Goal: Book appointment/travel/reservation

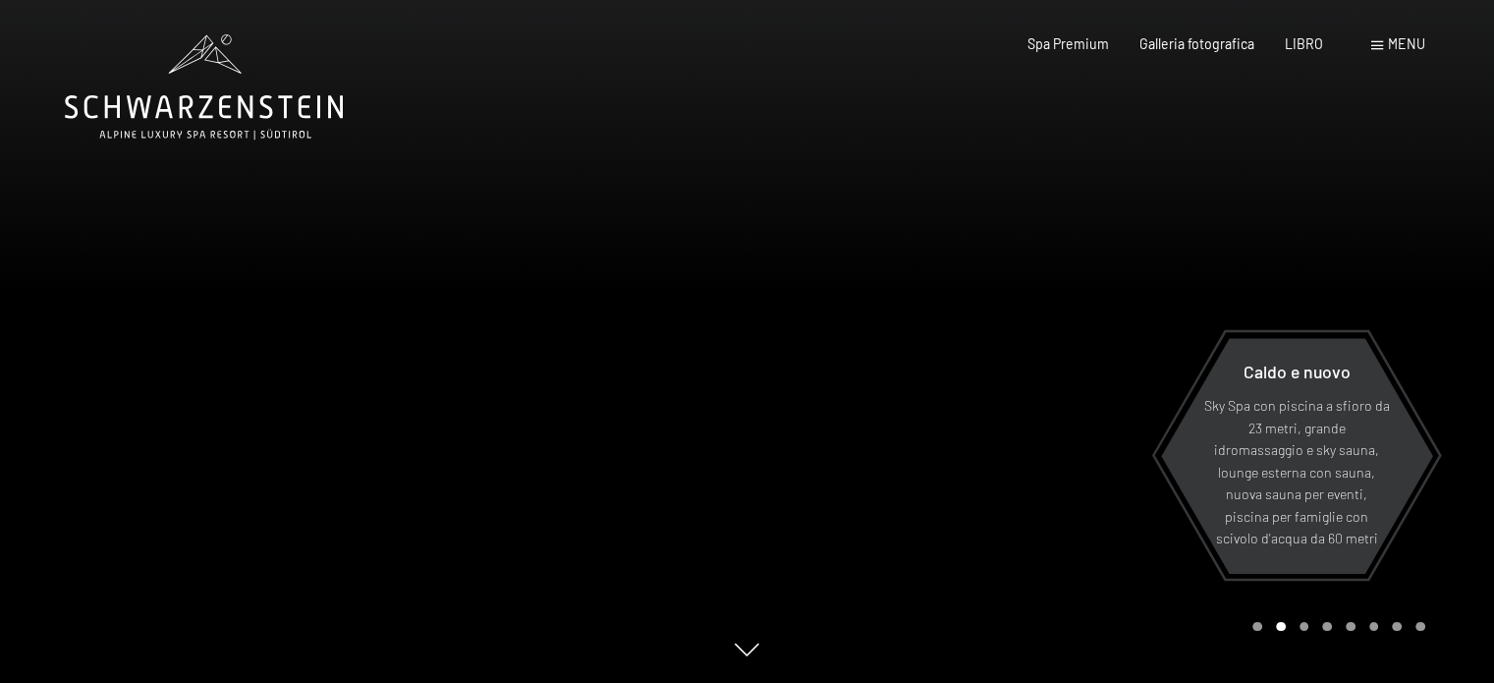
click at [1378, 44] on span at bounding box center [1377, 45] width 12 height 9
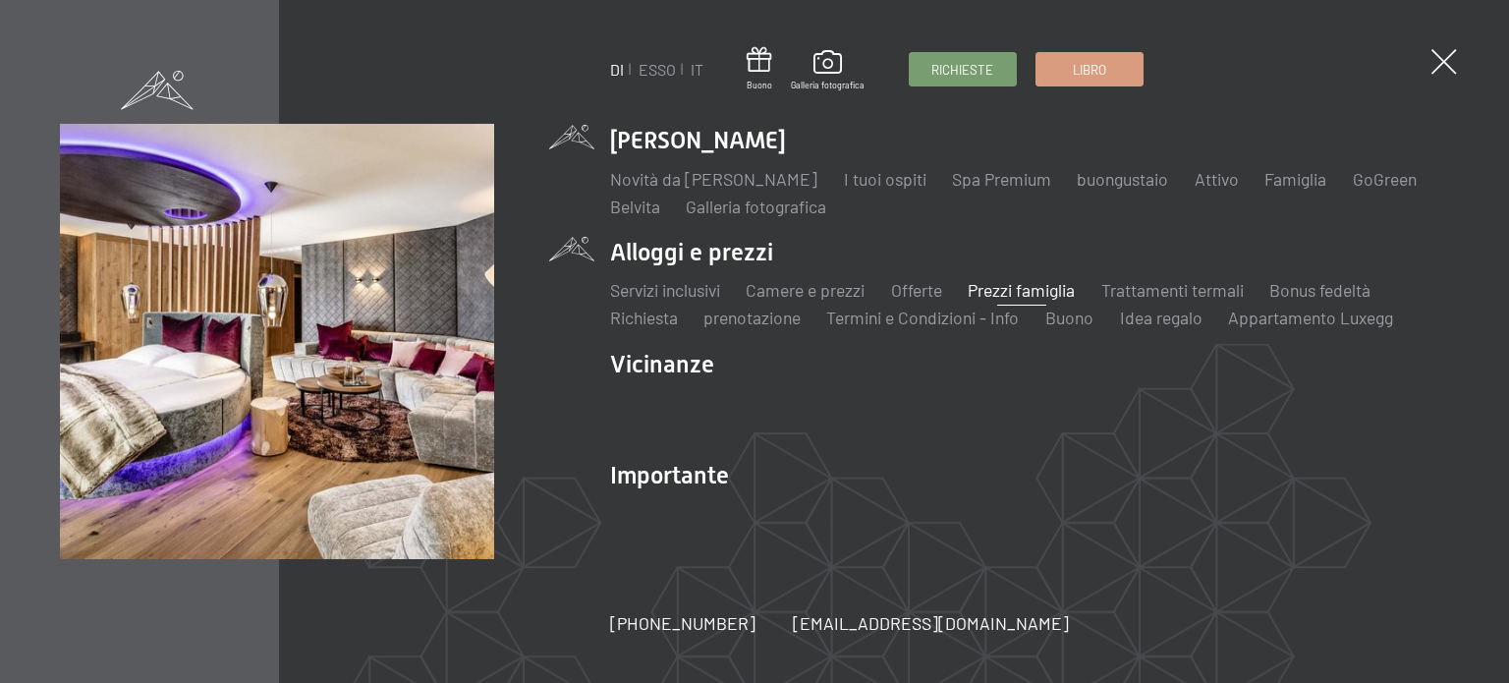
click at [1003, 285] on font "Prezzi famiglia" at bounding box center [1020, 290] width 107 height 22
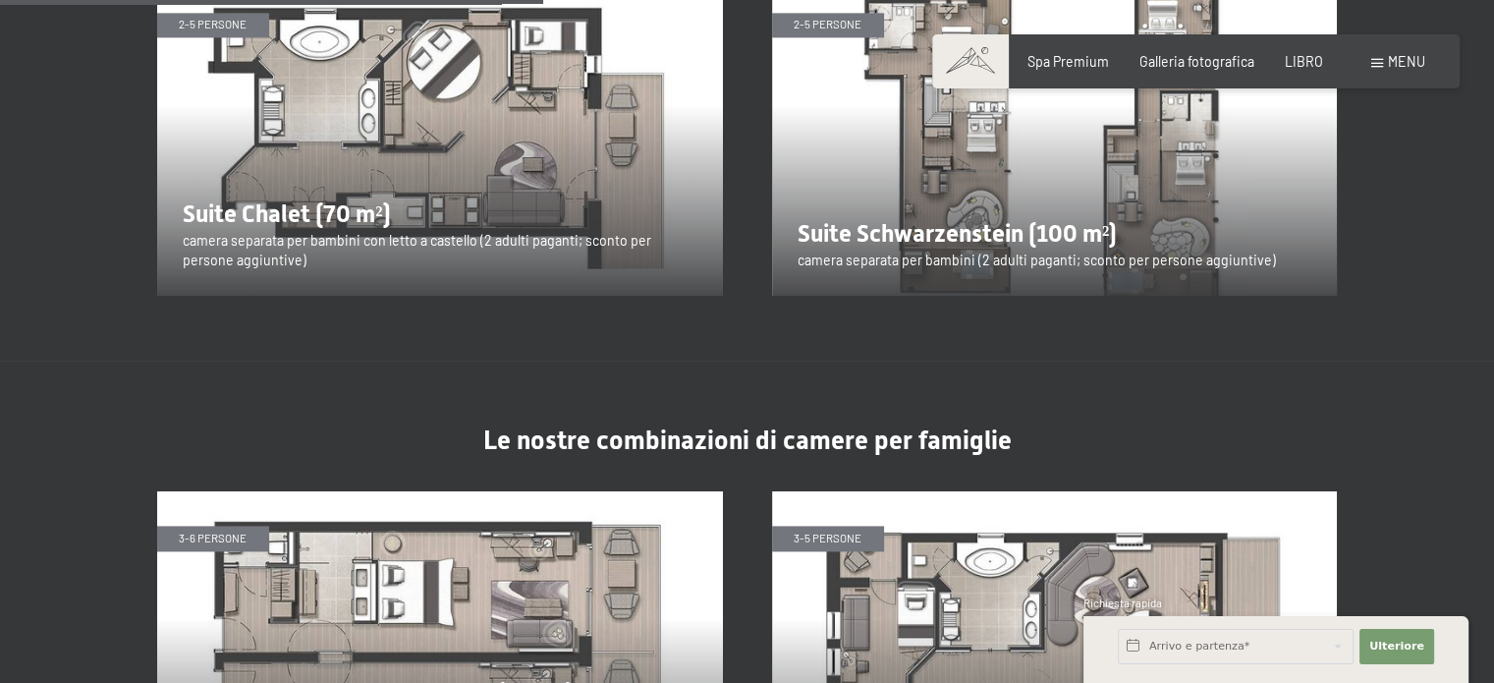
scroll to position [2706, 0]
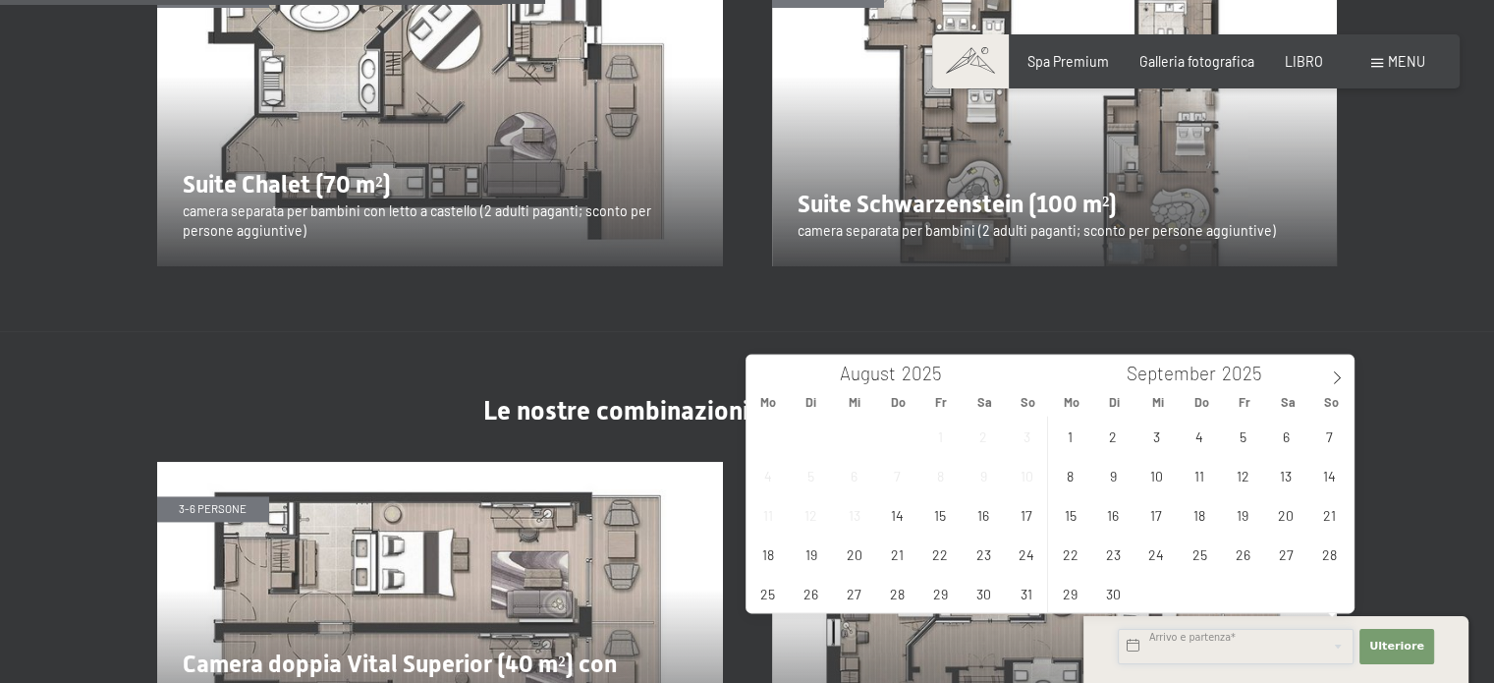
click at [1136, 642] on input "text" at bounding box center [1236, 646] width 236 height 35
click at [1332, 369] on span at bounding box center [1336, 371] width 33 height 33
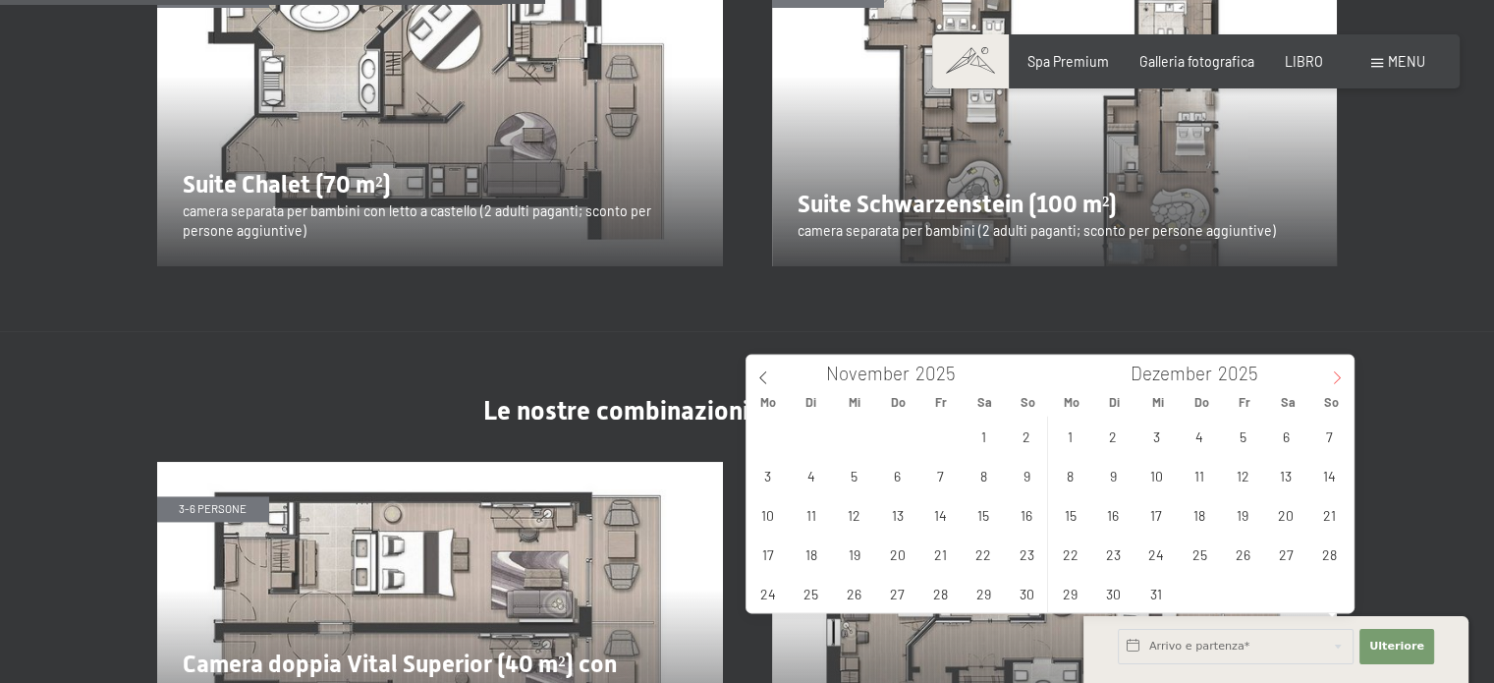
type input "2026"
click at [1332, 369] on span at bounding box center [1336, 371] width 33 height 33
type input "2026"
click at [1282, 524] on span "14" at bounding box center [1286, 514] width 38 height 38
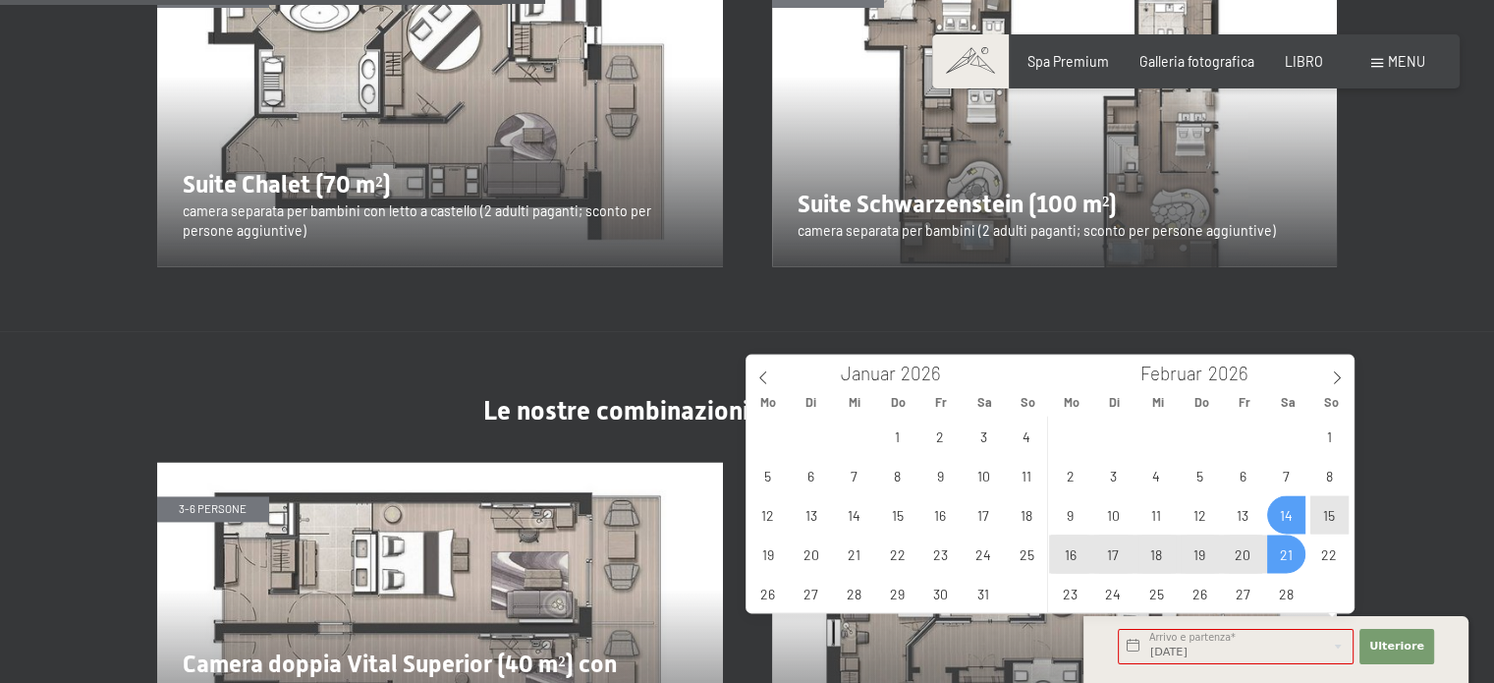
click at [1287, 564] on span "21" at bounding box center [1286, 553] width 38 height 38
type input "[DATE] - [DATE]"
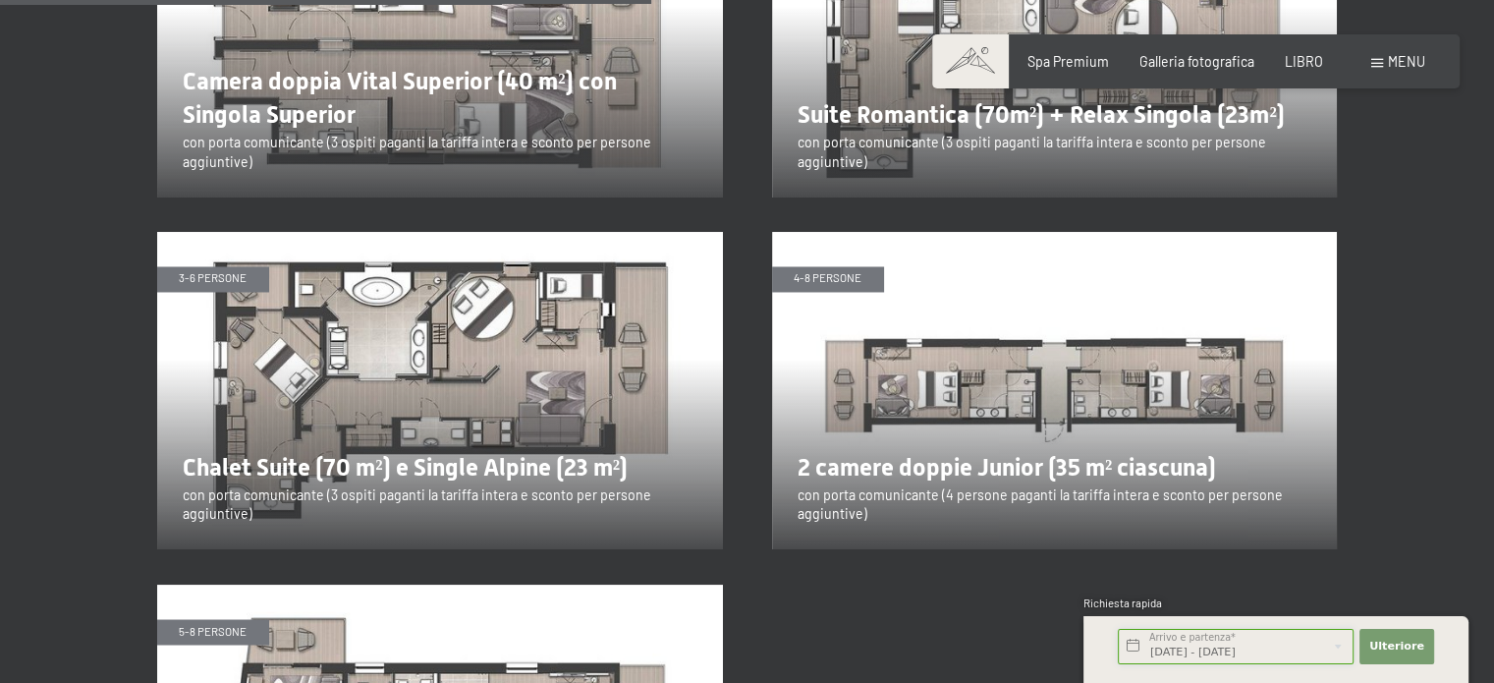
scroll to position [3298, 0]
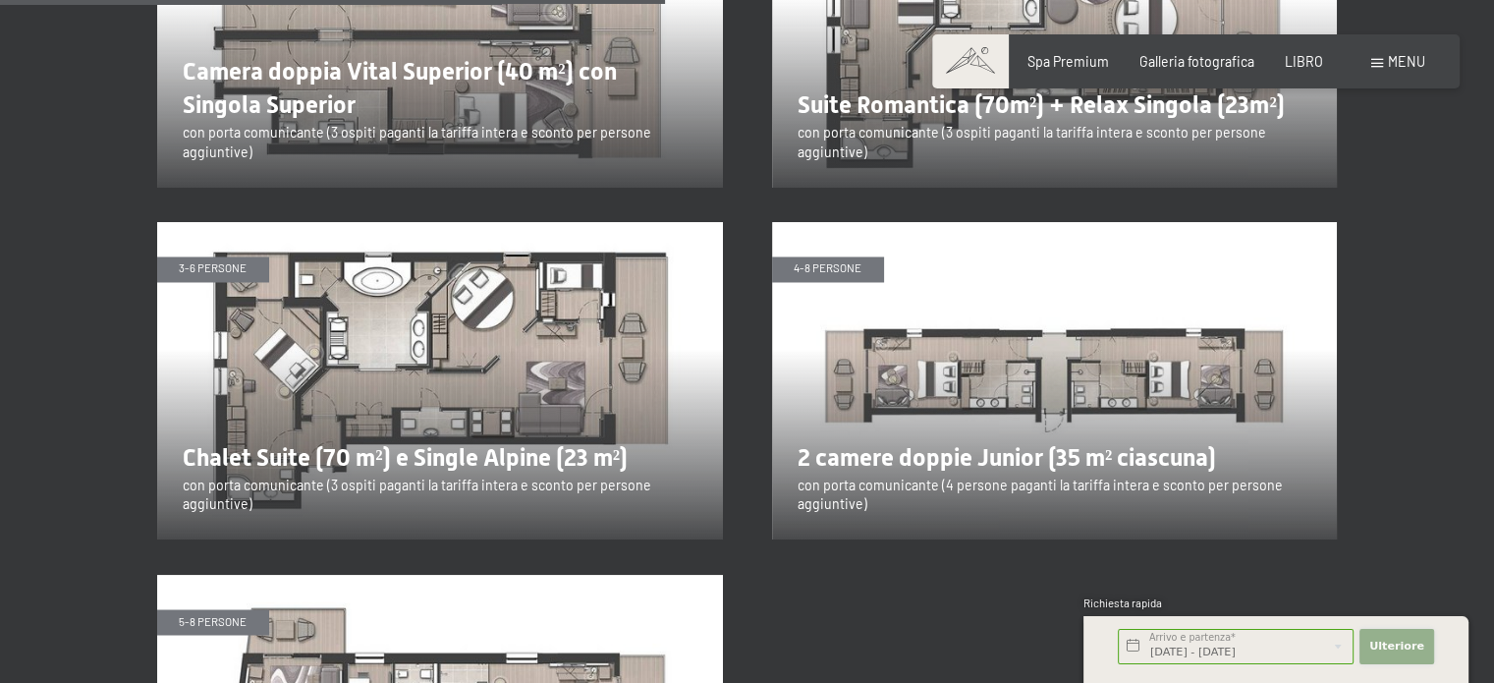
click at [1398, 651] on font "Ulteriore" at bounding box center [1396, 645] width 55 height 13
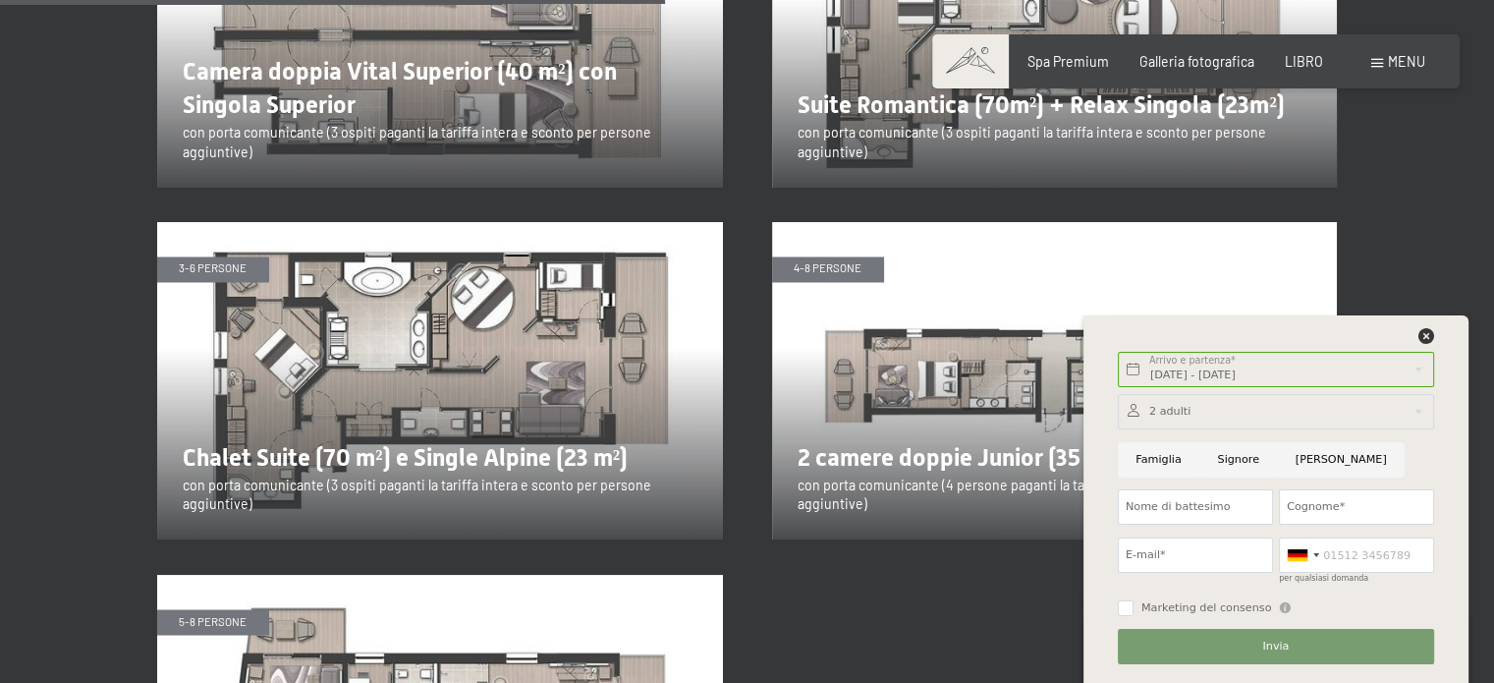
click at [1194, 416] on div at bounding box center [1276, 411] width 316 height 35
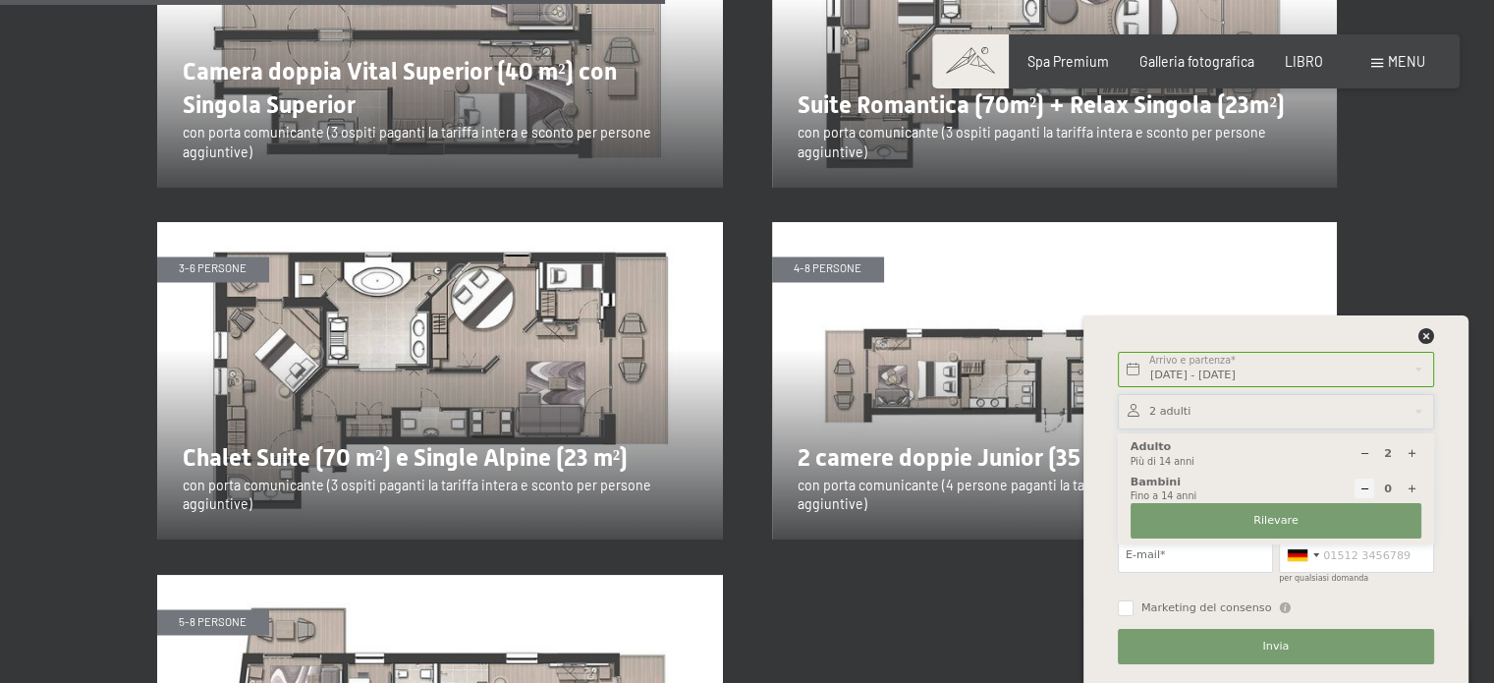
click at [1414, 448] on icon at bounding box center [1411, 453] width 11 height 11
click at [1361, 450] on icon at bounding box center [1364, 453] width 11 height 11
type input "2"
click at [1407, 483] on icon at bounding box center [1411, 488] width 11 height 11
type input "1"
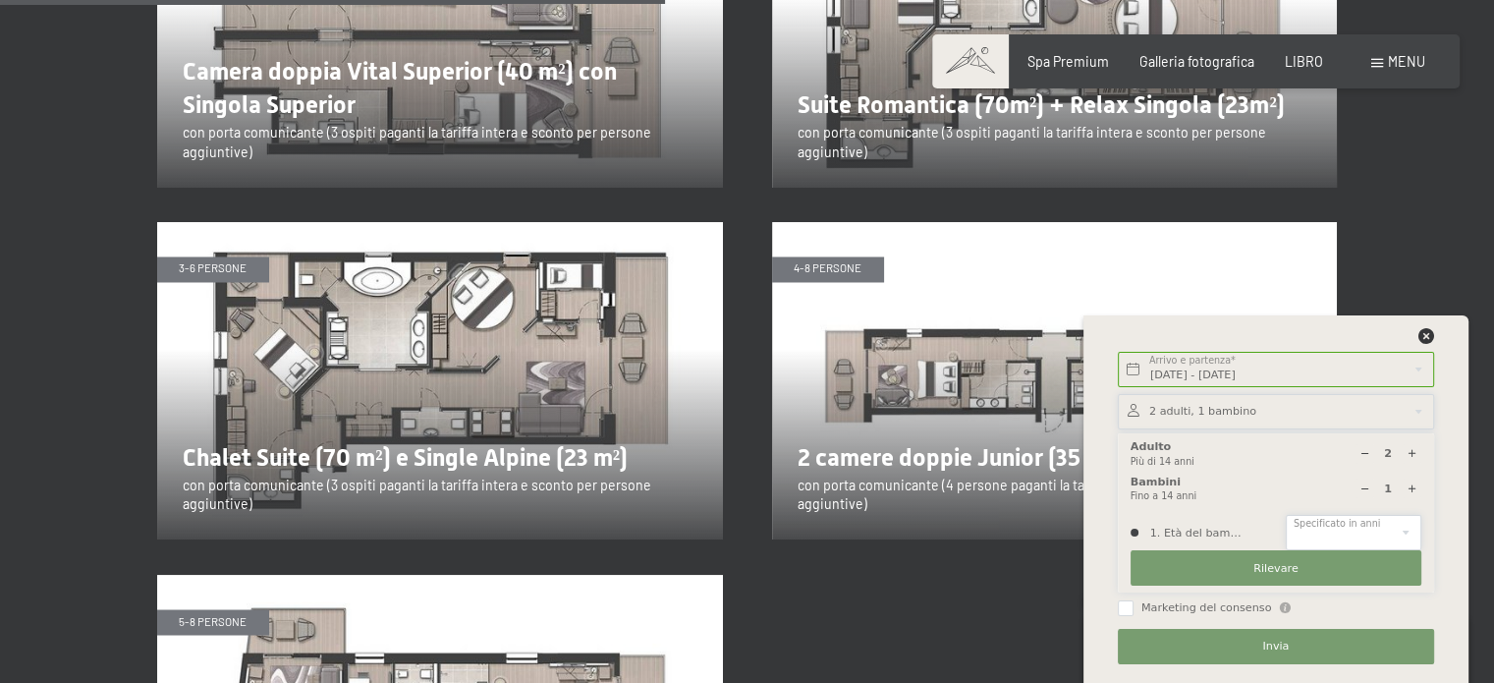
click at [1410, 536] on select "0 1 2 3 4 5 6 7 8 9 10 11 12 13 14" at bounding box center [1354, 532] width 136 height 35
select select "14"
click at [1286, 515] on select "0 1 2 3 4 5 6 7 8 9 10 11 12 13 14" at bounding box center [1354, 532] width 136 height 35
click at [1411, 455] on icon at bounding box center [1411, 453] width 11 height 11
type input "3"
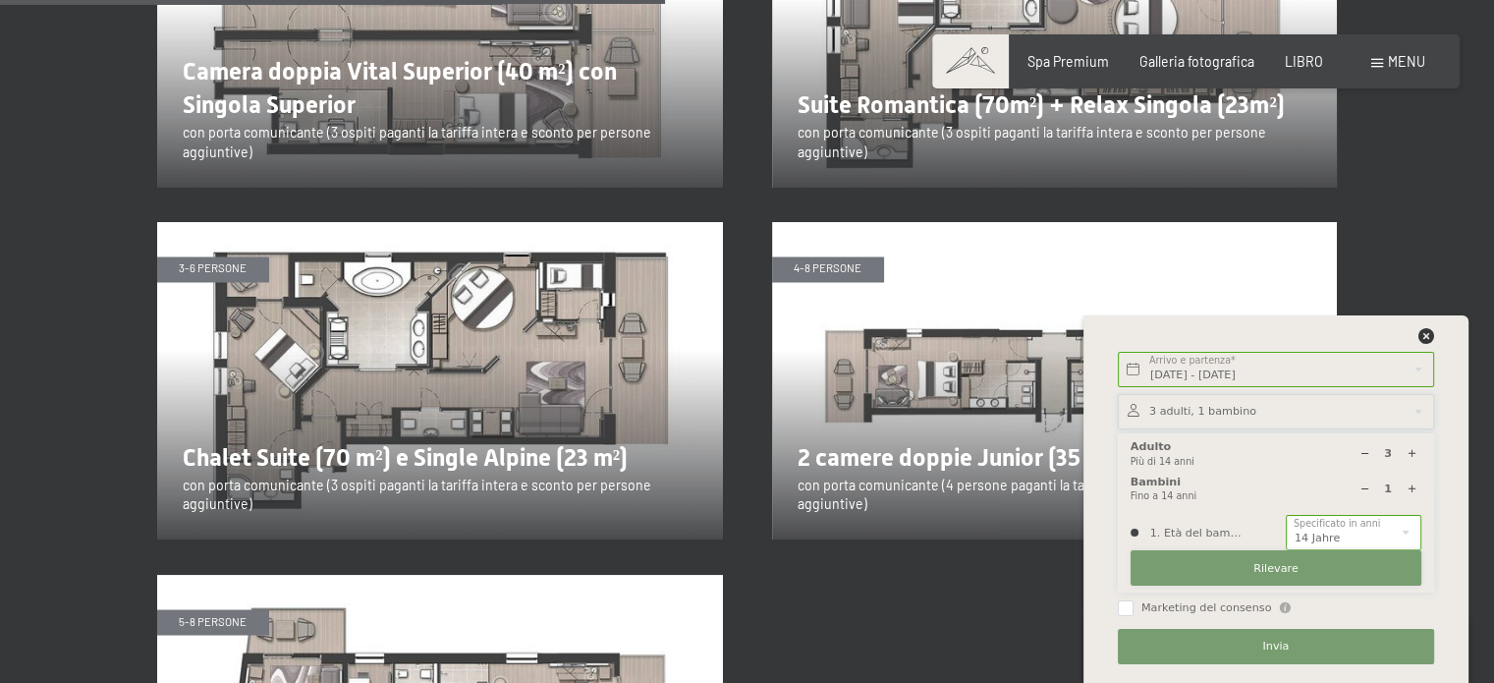
click at [1250, 569] on button "Rilevare" at bounding box center [1275, 567] width 291 height 35
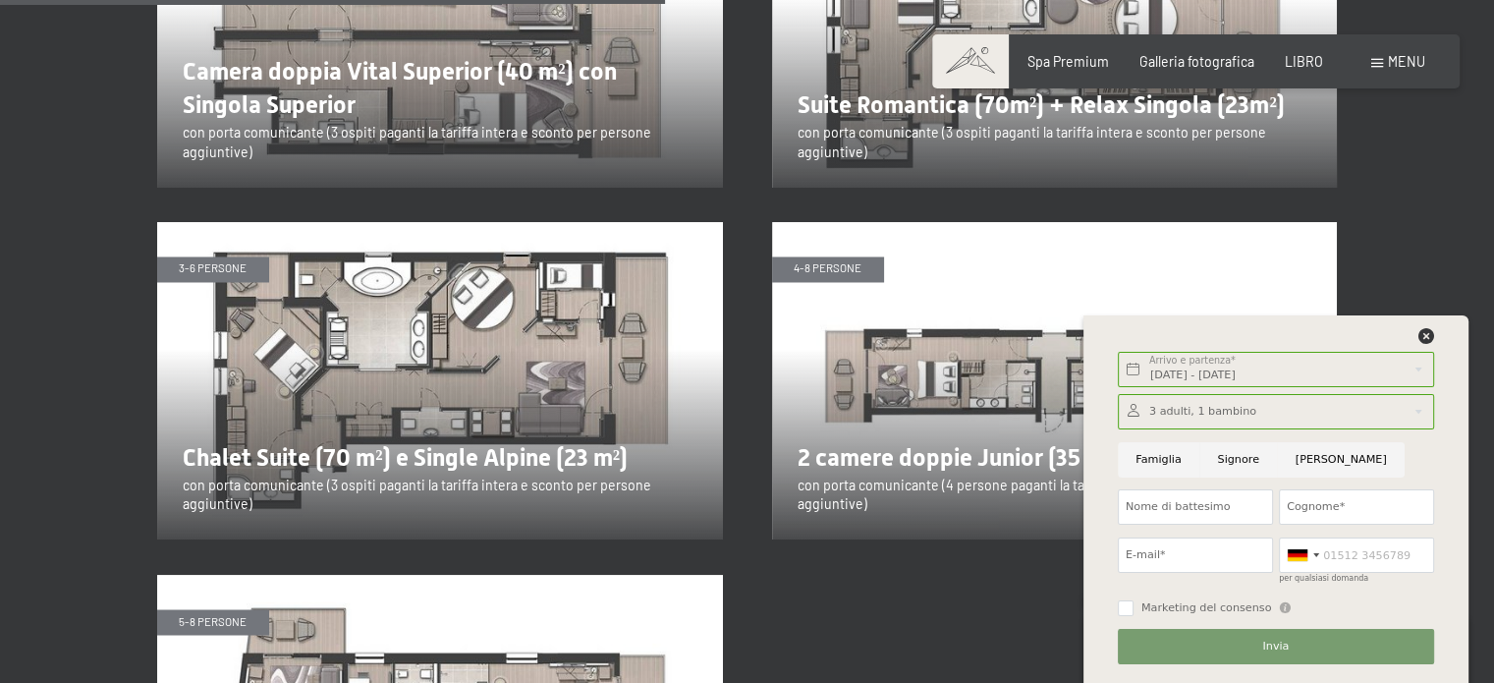
click at [1143, 455] on input "Famiglia" at bounding box center [1159, 459] width 82 height 35
radio input "true"
click at [1154, 509] on input "Nome di battesimo" at bounding box center [1195, 506] width 155 height 35
type input "[PERSON_NAME]"
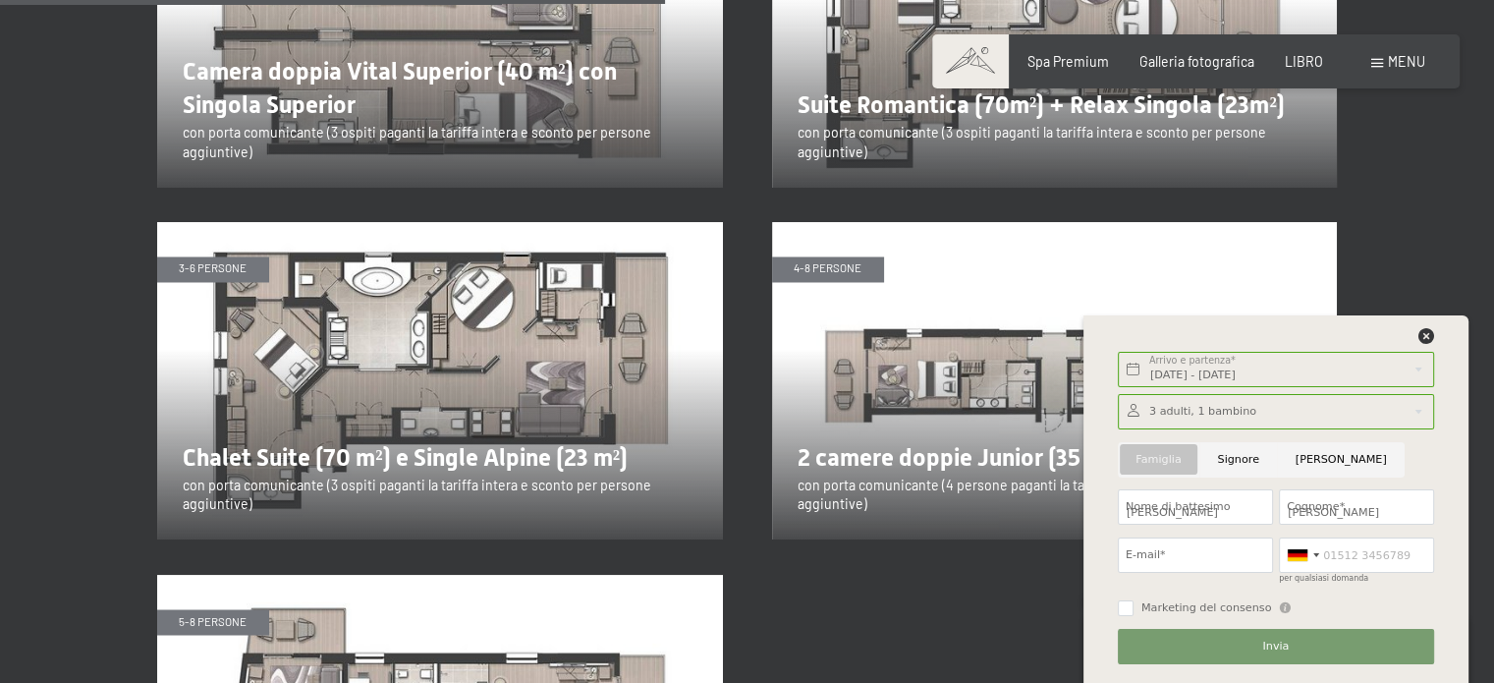
type input "[PERSON_NAME][EMAIL_ADDRESS][PERSON_NAME][DOMAIN_NAME]"
type input "0763341518"
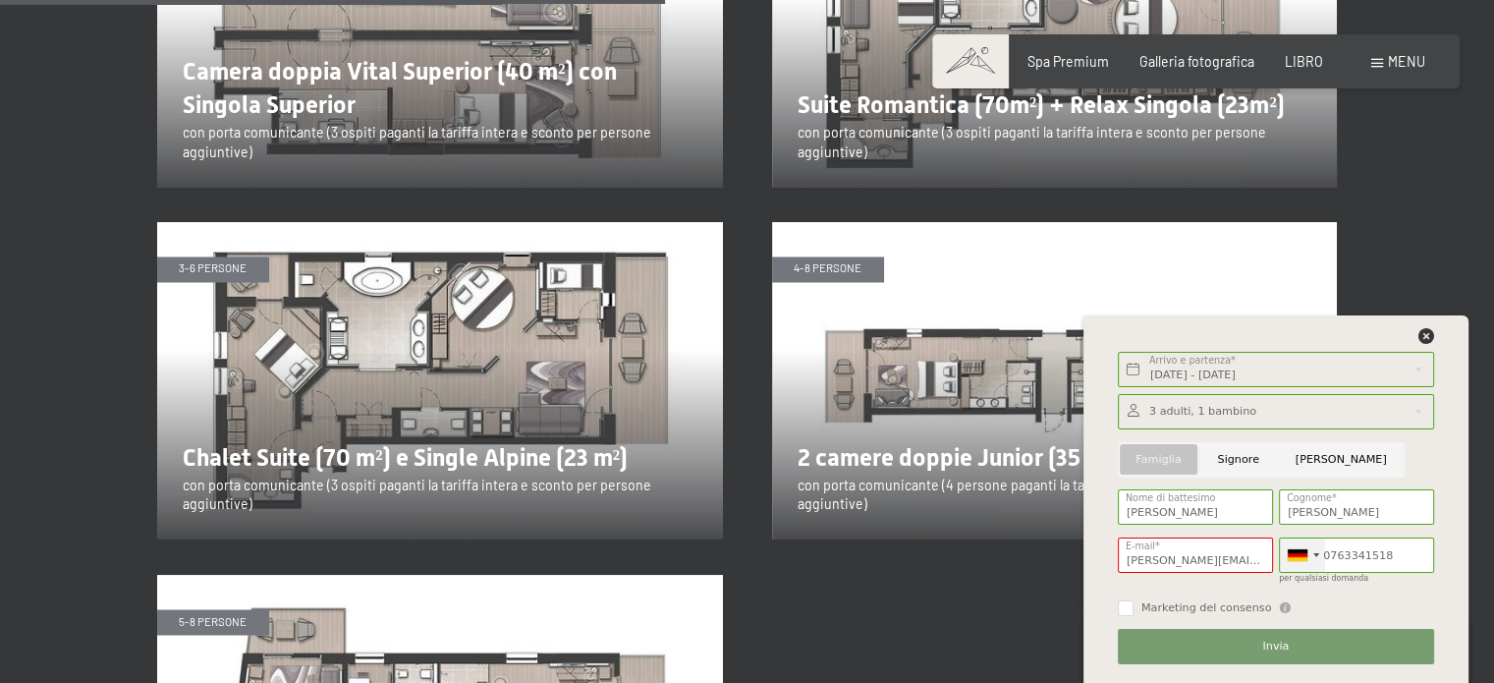
click at [1312, 557] on div at bounding box center [1302, 554] width 45 height 33
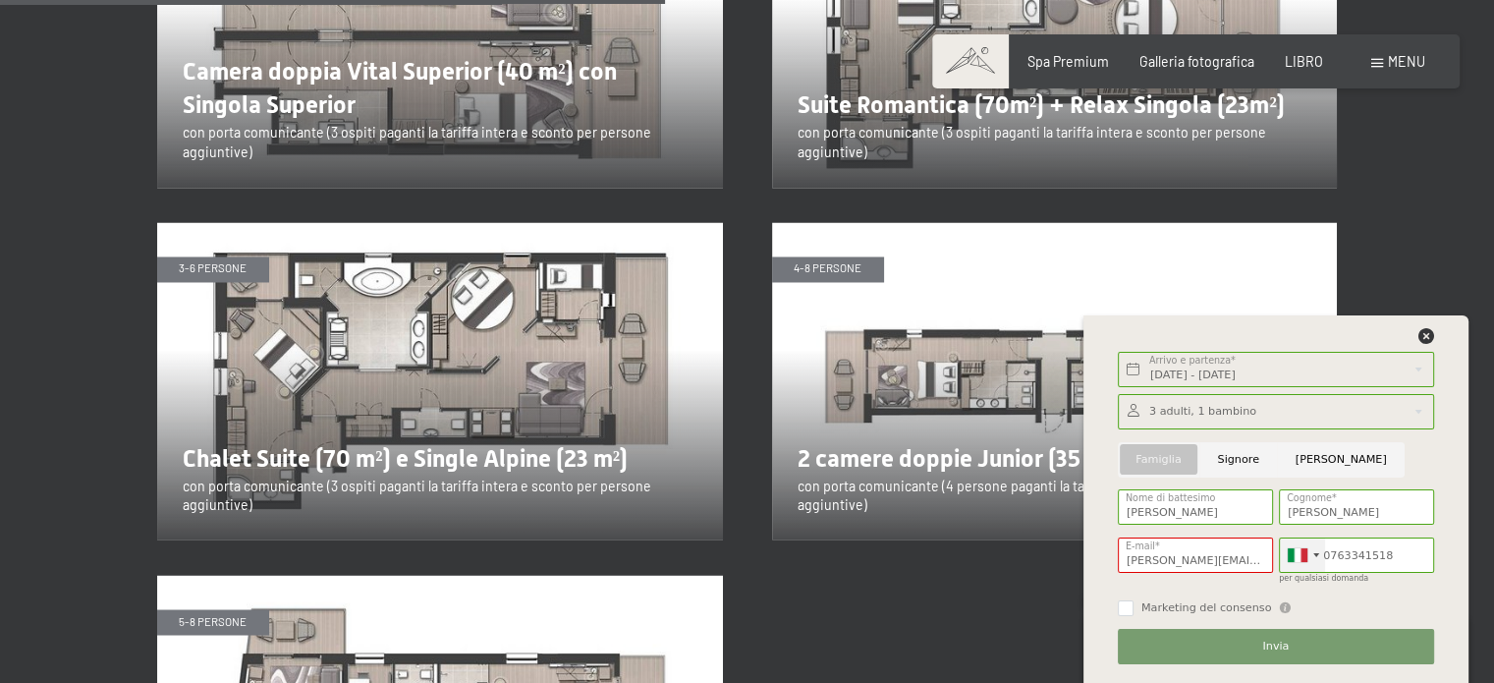
click at [1312, 557] on div at bounding box center [1302, 554] width 45 height 33
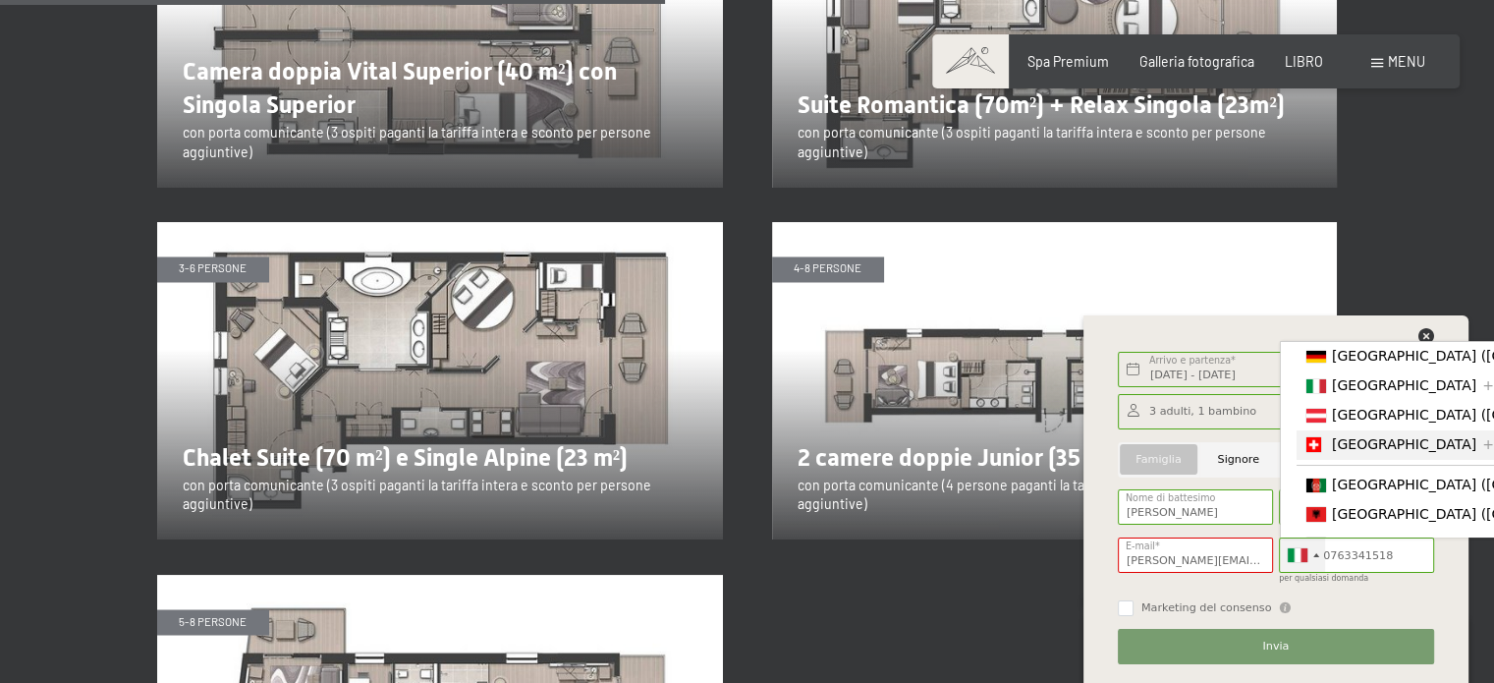
click at [1322, 451] on div "Elenco dei paesi" at bounding box center [1316, 444] width 20 height 15
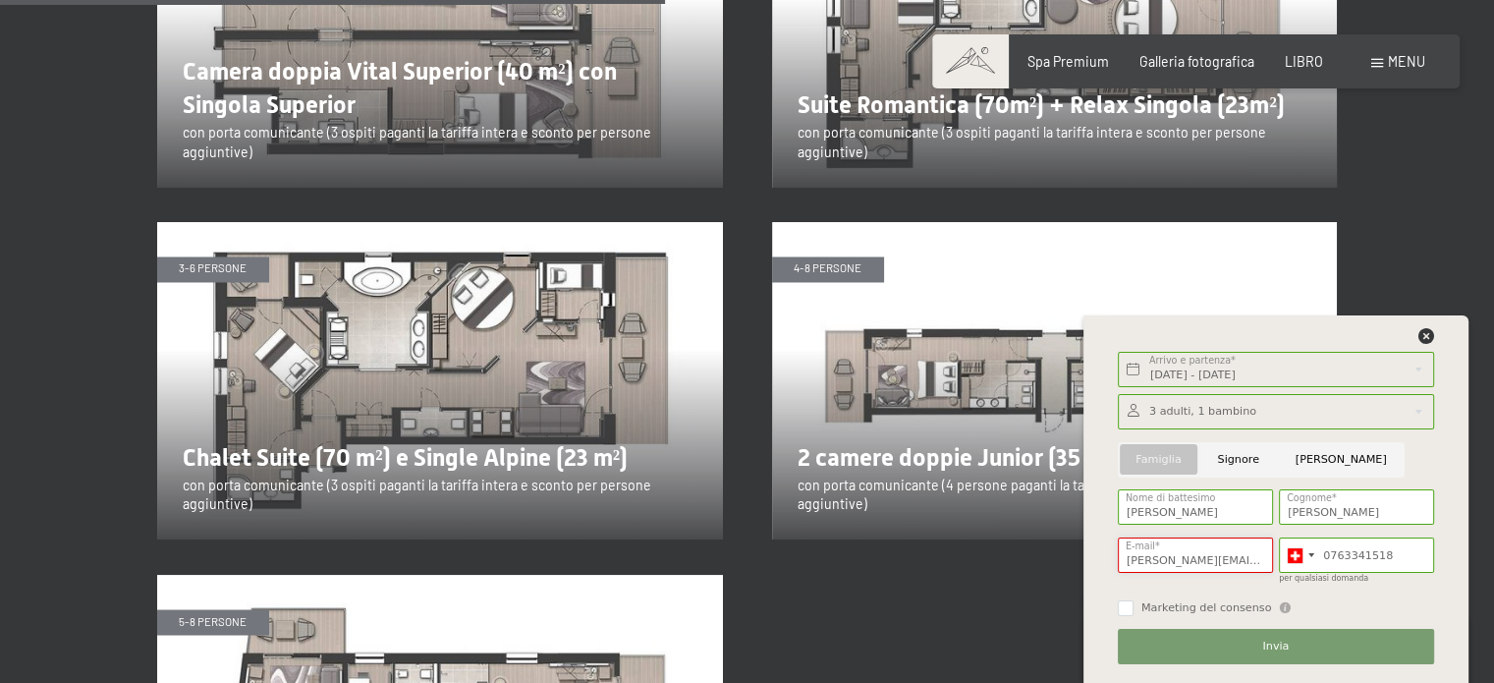
click at [1252, 560] on input "[PERSON_NAME][EMAIL_ADDRESS][PERSON_NAME][DOMAIN_NAME]" at bounding box center [1195, 554] width 155 height 35
type input "[EMAIL_ADDRESS][DOMAIN_NAME]"
click at [1127, 605] on input "Marketing del consenso" at bounding box center [1126, 608] width 16 height 16
checkbox input "true"
click at [1273, 639] on font "Invia" at bounding box center [1275, 645] width 27 height 13
